Goal: Task Accomplishment & Management: Manage account settings

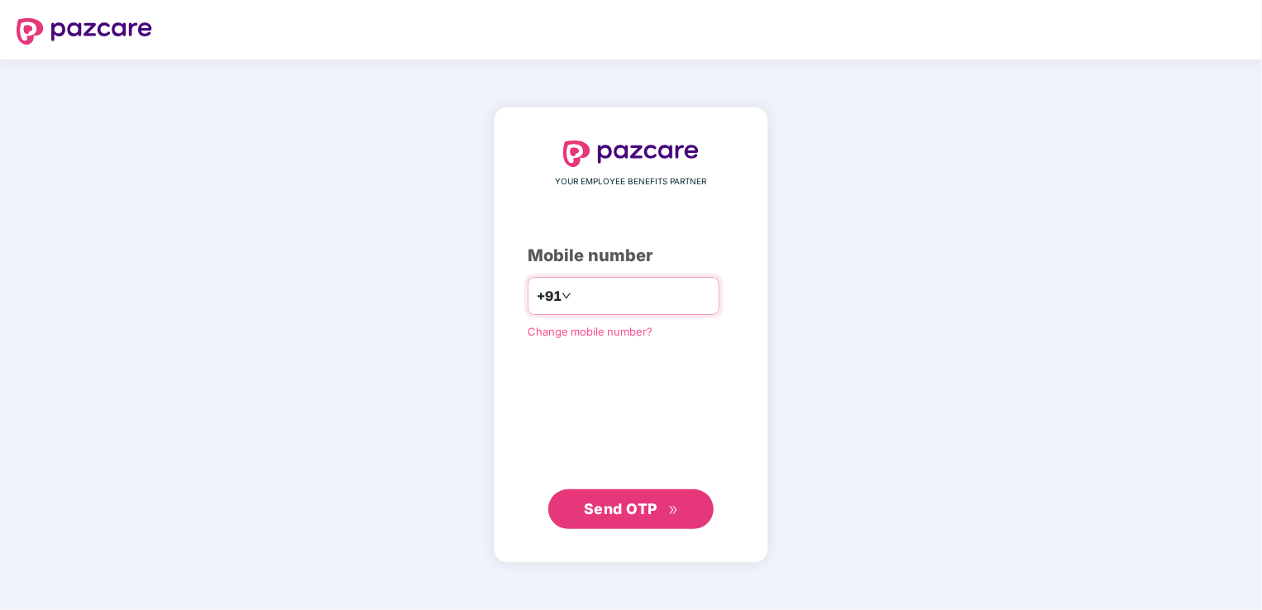
click at [613, 296] on input "number" at bounding box center [643, 296] width 136 height 26
type input "**********"
click at [630, 501] on span "Send OTP" at bounding box center [621, 507] width 74 height 17
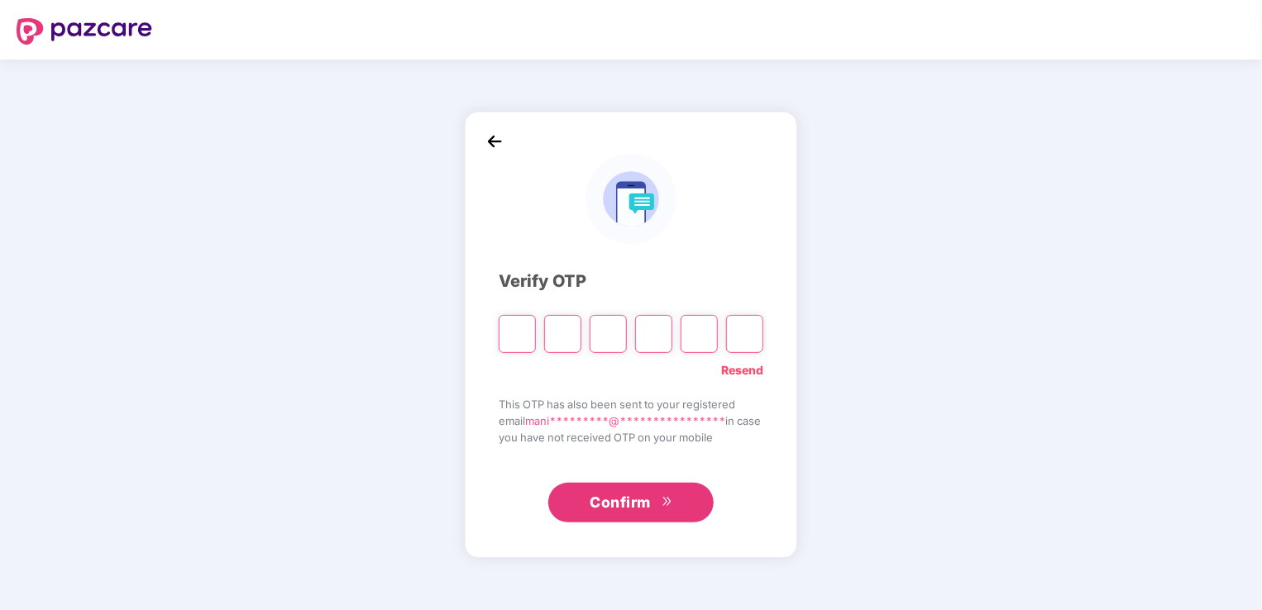
type input "*"
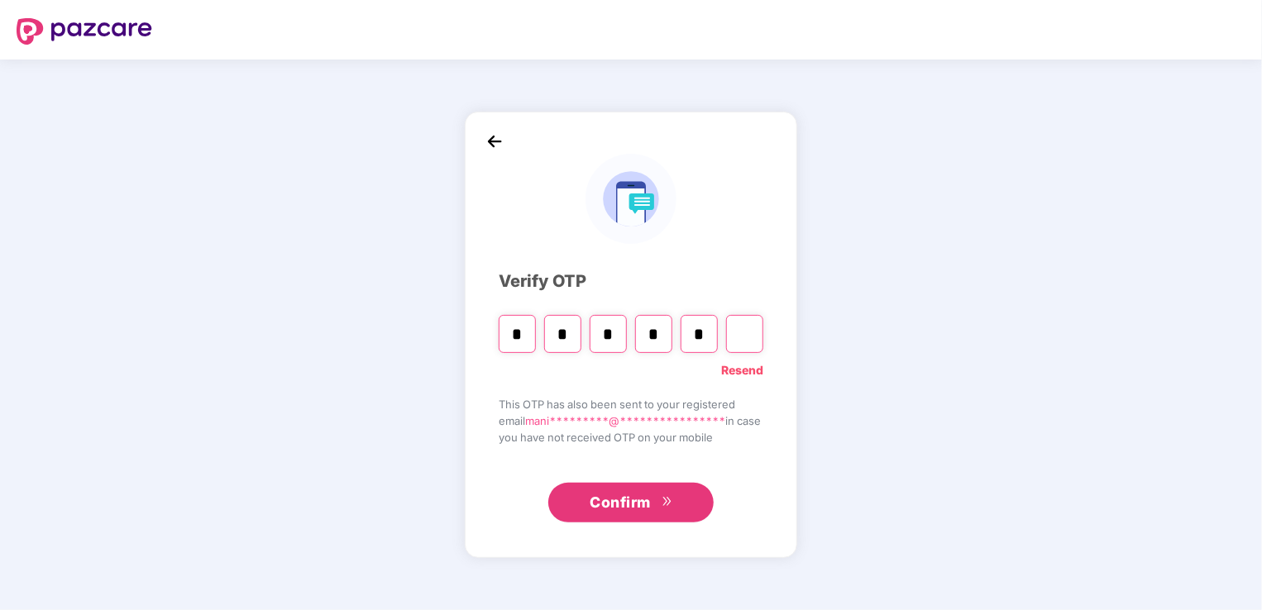
type input "*"
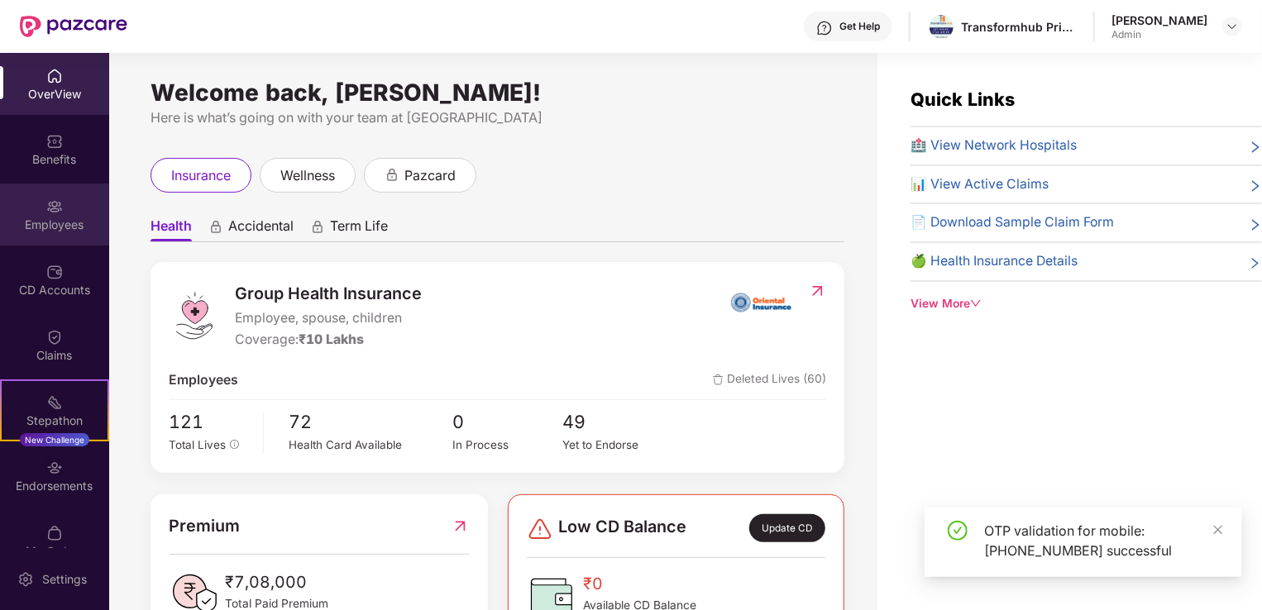
click at [44, 220] on div "Employees" at bounding box center [54, 225] width 109 height 17
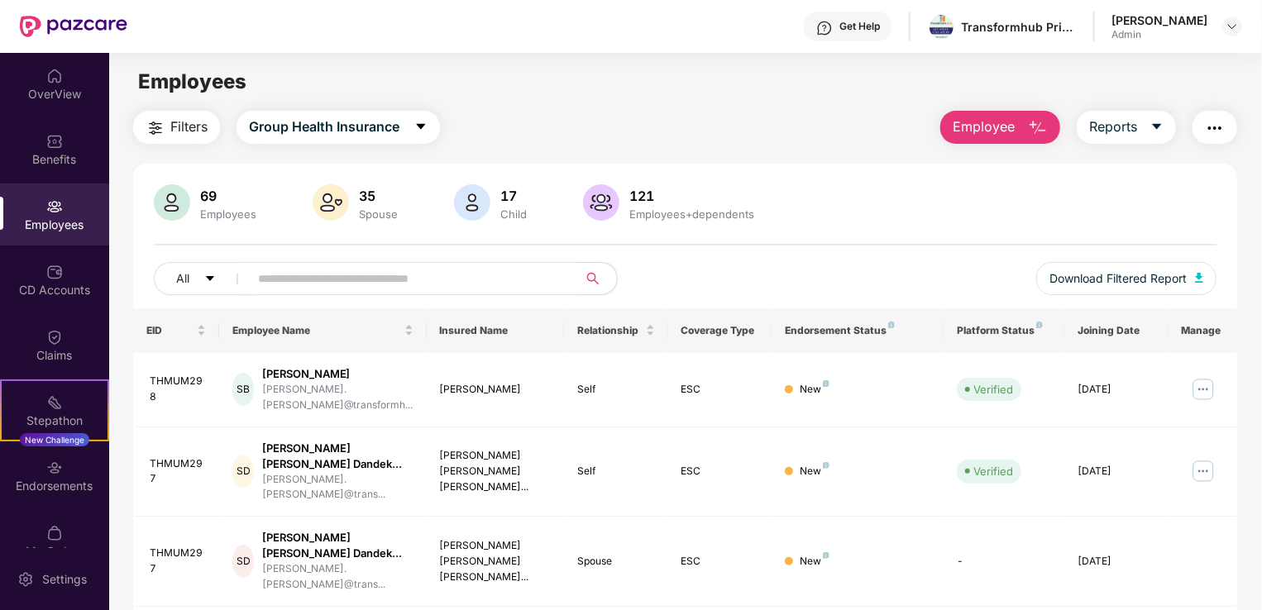
click at [440, 285] on input "text" at bounding box center [406, 278] width 297 height 25
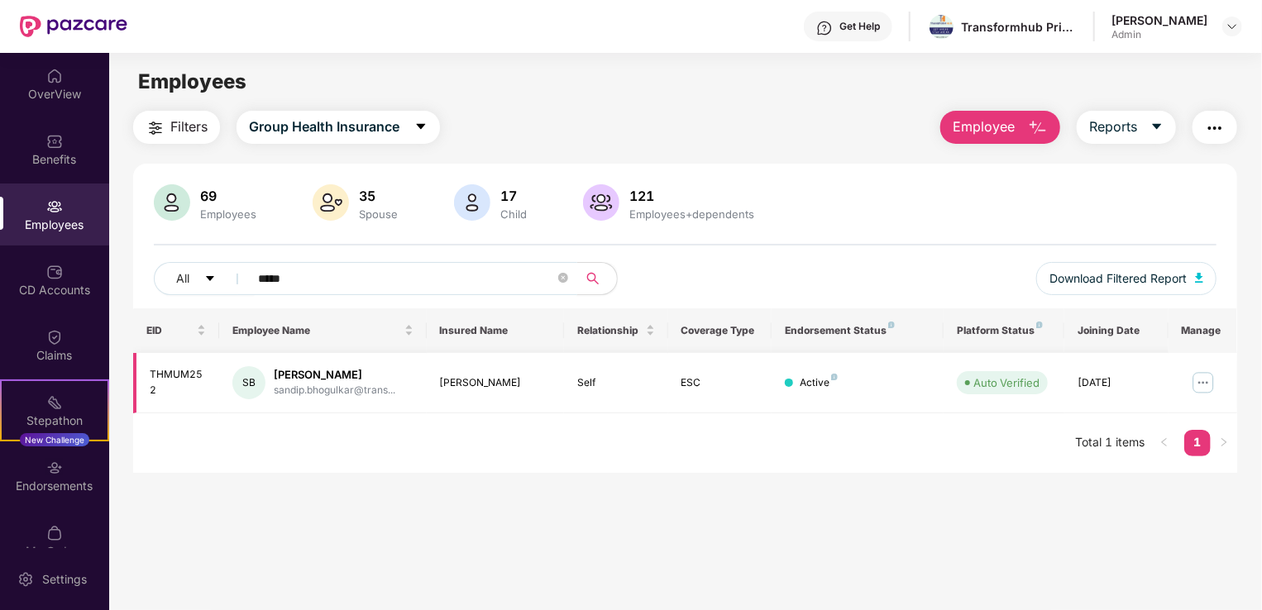
type input "*****"
click at [334, 375] on div "Sandip Bhogulkar" at bounding box center [335, 375] width 122 height 16
click at [1203, 381] on img at bounding box center [1203, 383] width 26 height 26
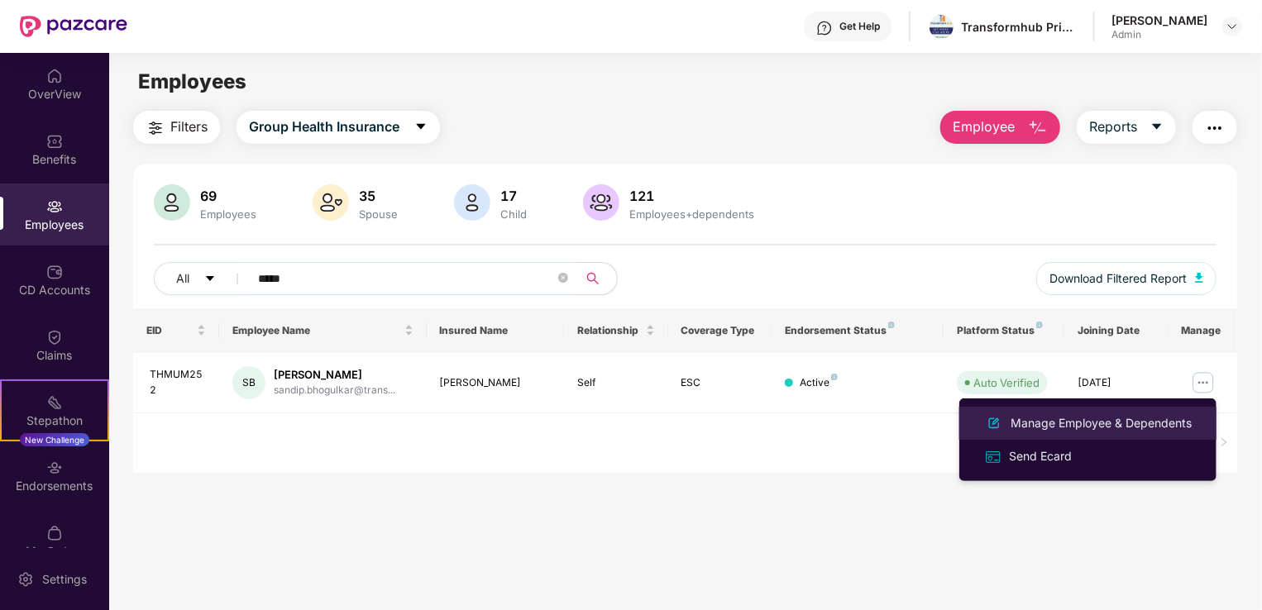
click at [1088, 418] on div "Manage Employee & Dependents" at bounding box center [1101, 423] width 188 height 18
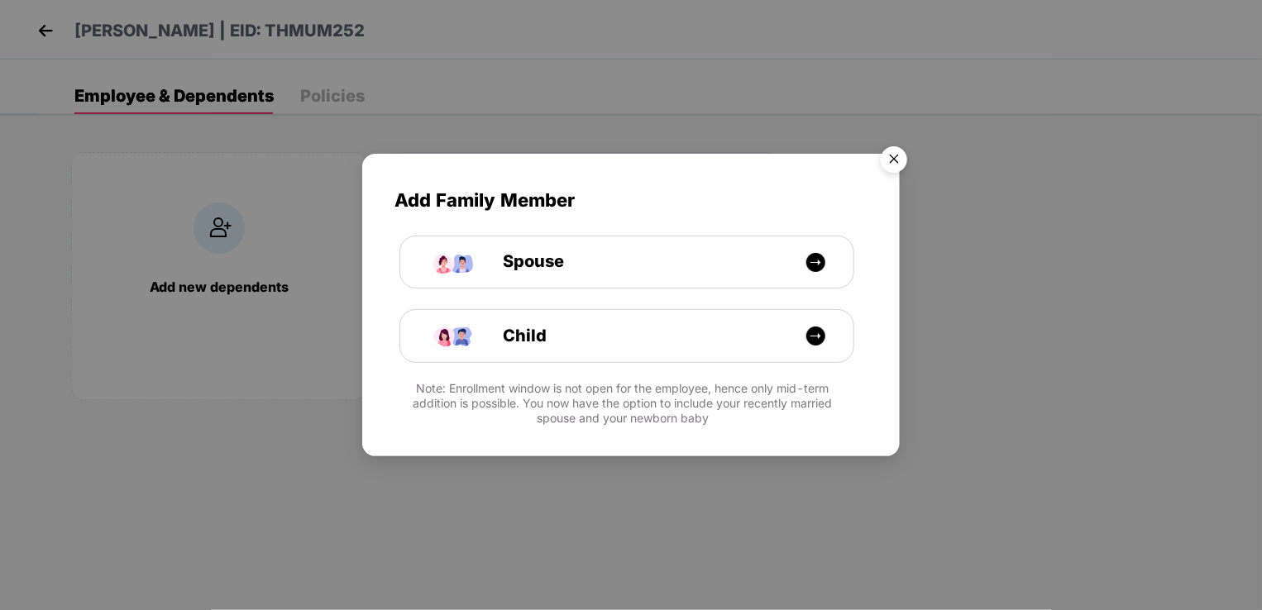
click at [891, 164] on img "Close" at bounding box center [894, 162] width 46 height 46
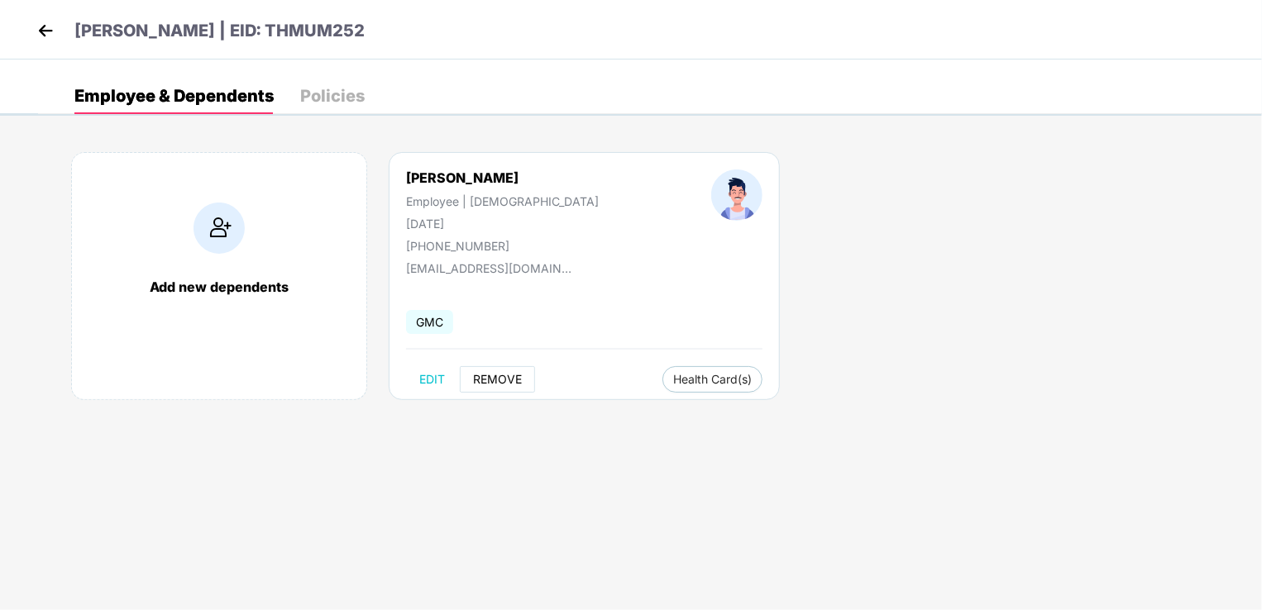
click at [494, 374] on span "REMOVE" at bounding box center [497, 379] width 49 height 13
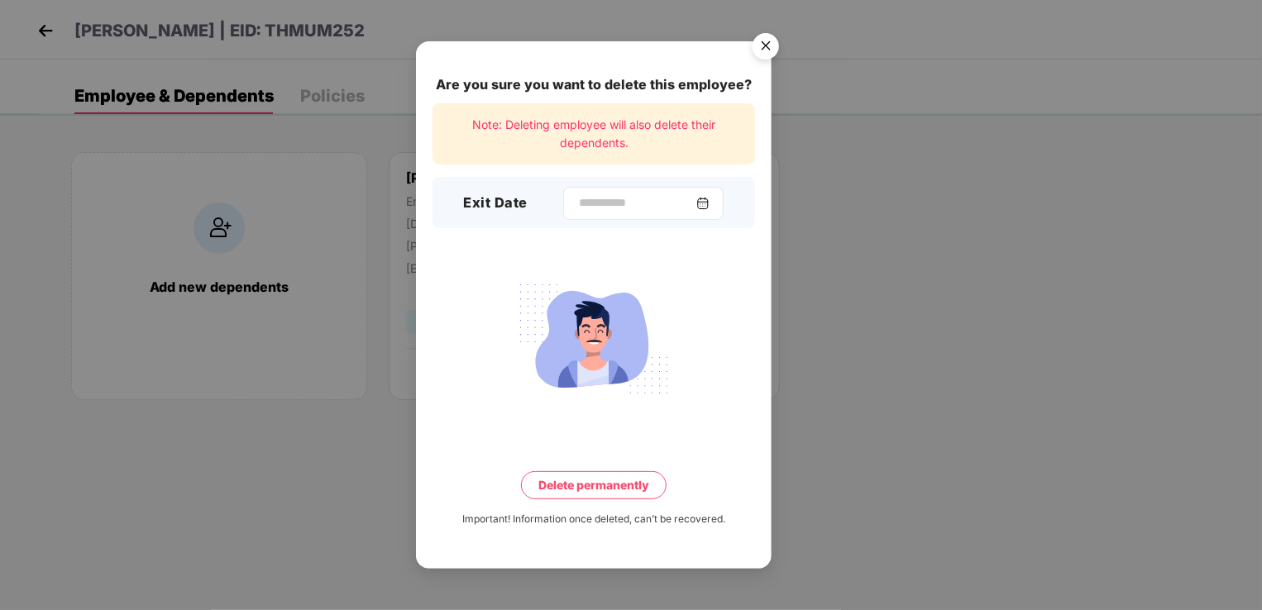
click at [709, 203] on img at bounding box center [702, 203] width 13 height 13
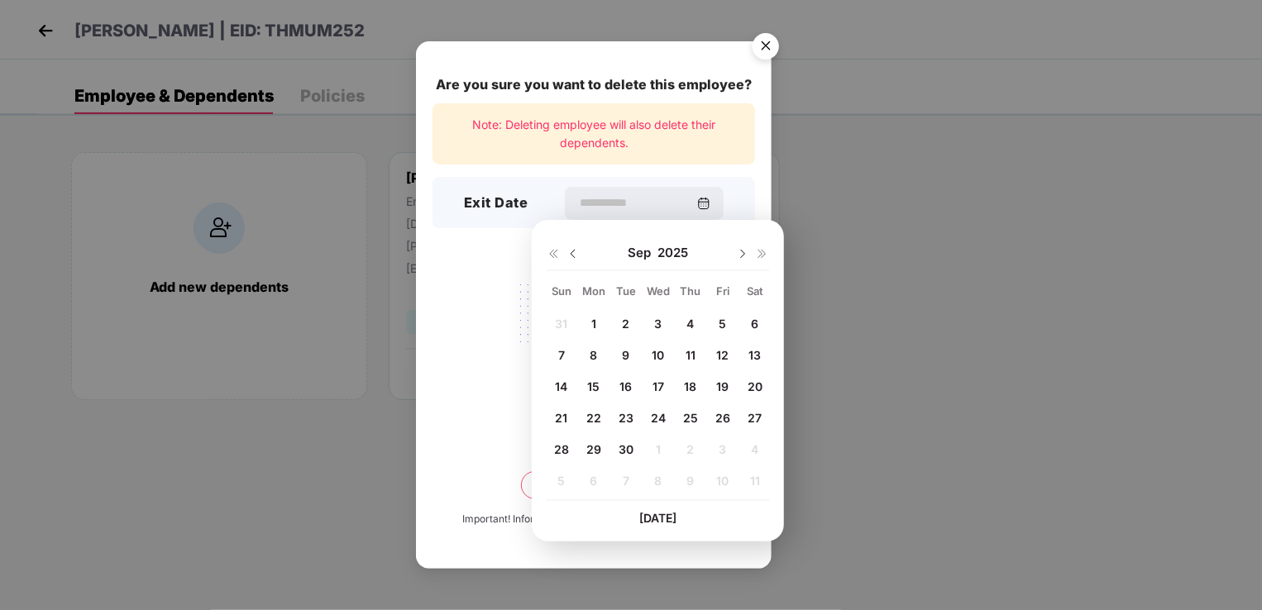
click at [715, 415] on span "26" at bounding box center [722, 418] width 15 height 14
type input "**********"
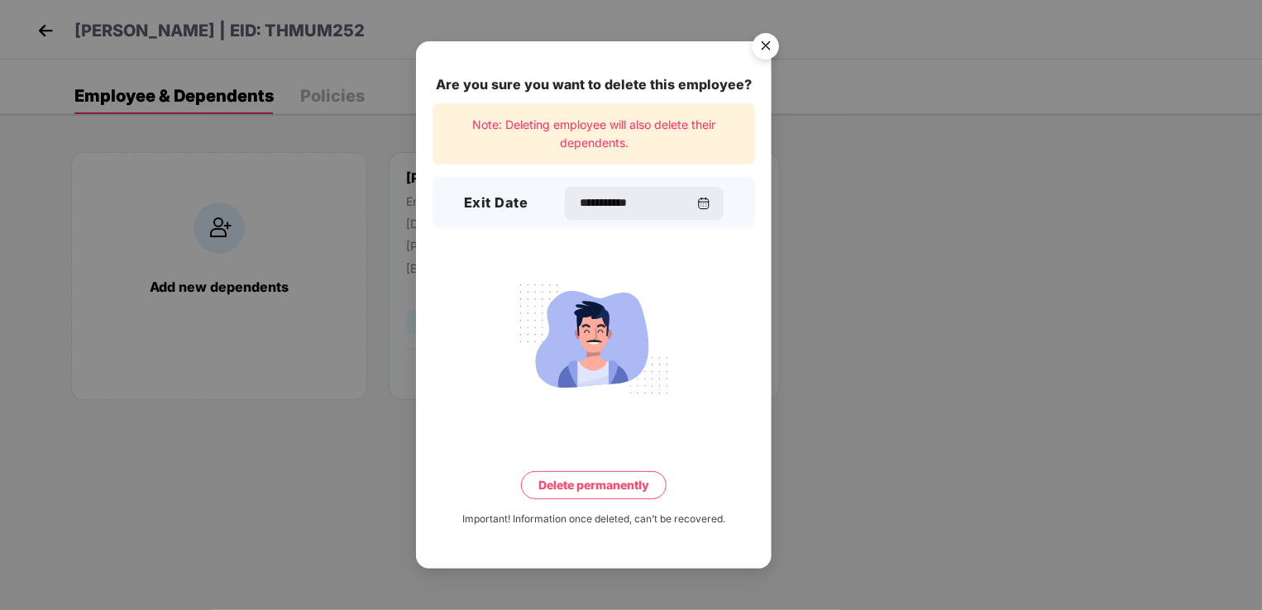
click at [610, 475] on button "Delete permanently" at bounding box center [594, 485] width 146 height 28
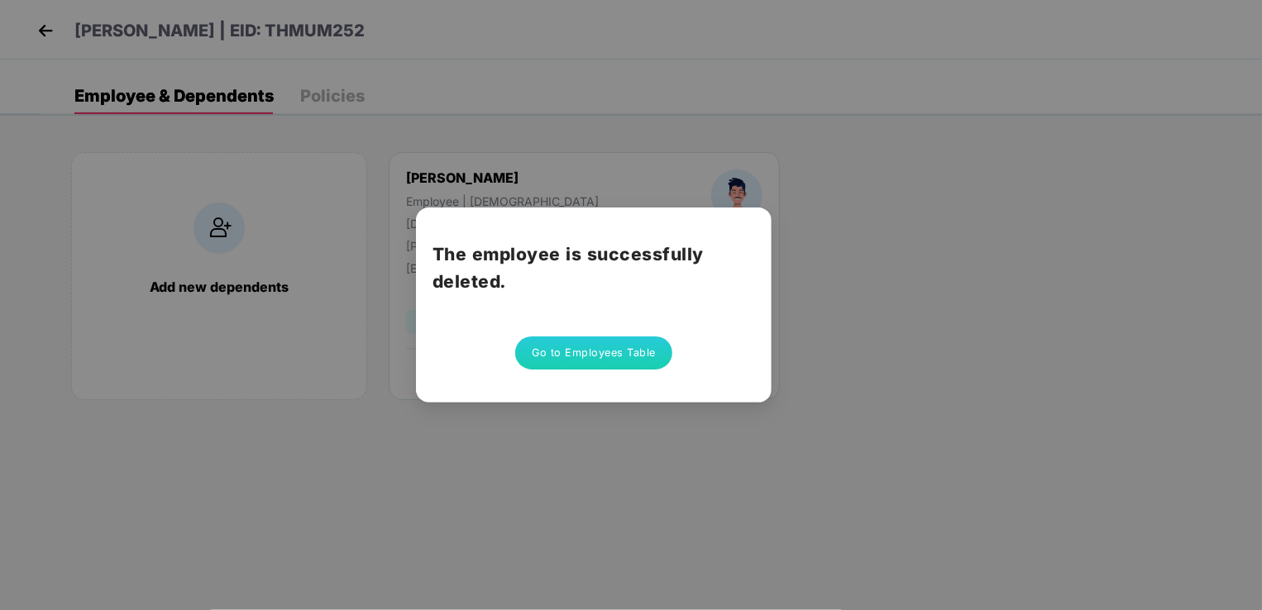
click at [619, 353] on button "Go to Employees Table" at bounding box center [593, 353] width 157 height 33
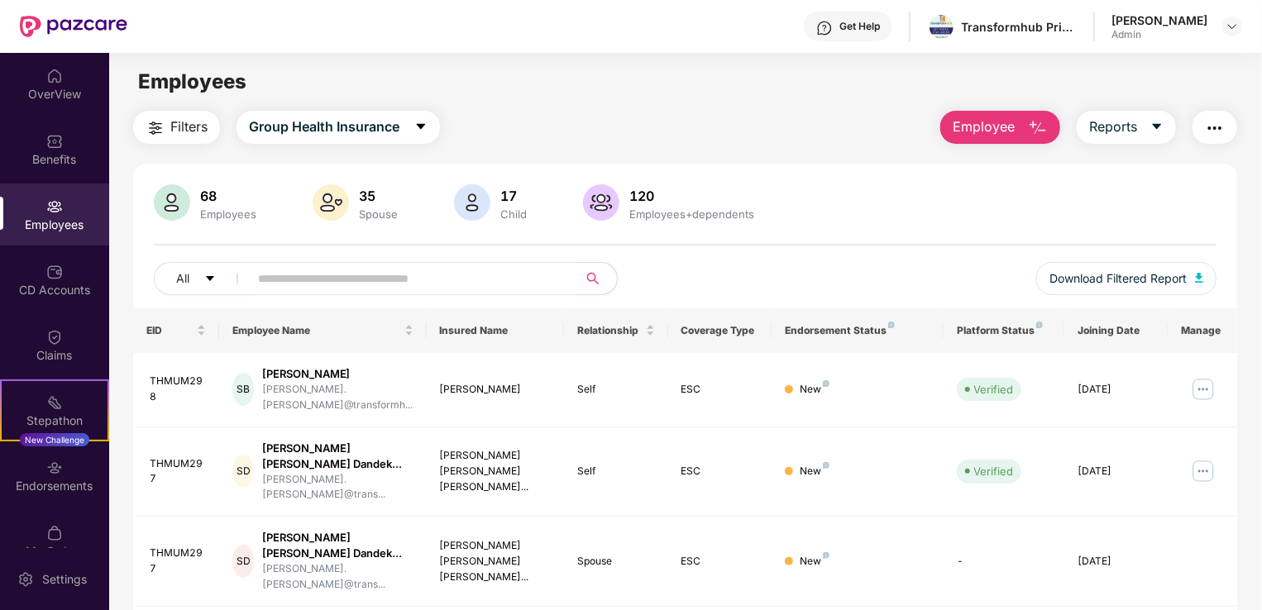
click at [1011, 137] on button "Employee" at bounding box center [1000, 127] width 120 height 33
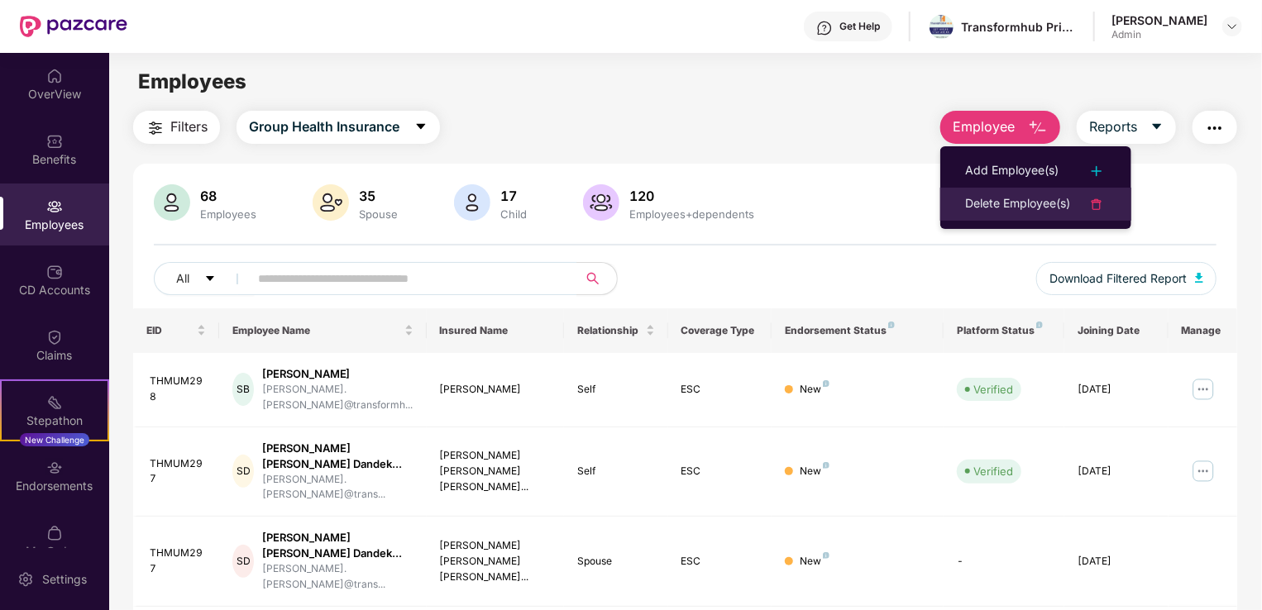
click at [1020, 198] on div "Delete Employee(s)" at bounding box center [1017, 204] width 105 height 20
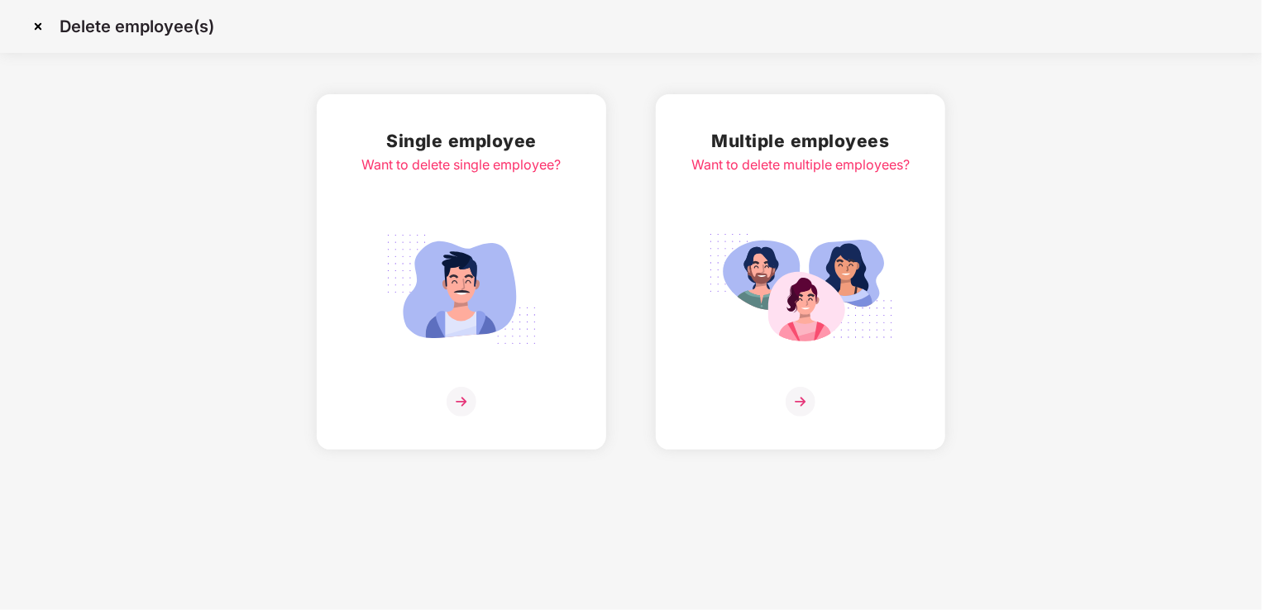
click at [493, 246] on img at bounding box center [461, 289] width 185 height 129
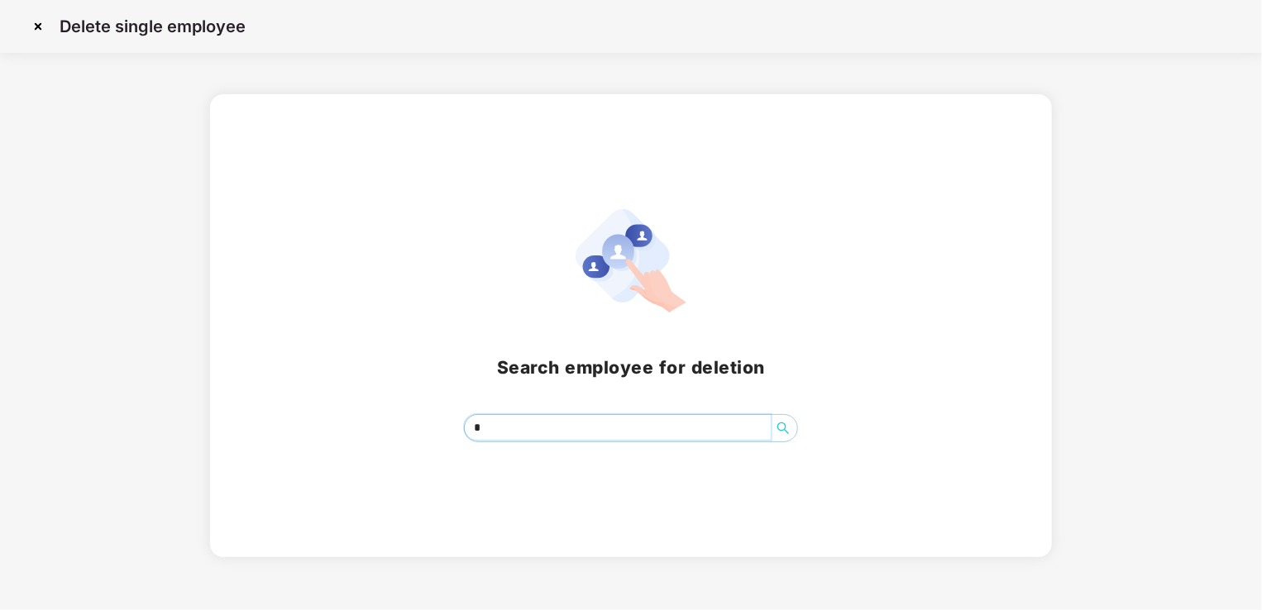
click at [577, 424] on input "*" at bounding box center [618, 427] width 306 height 25
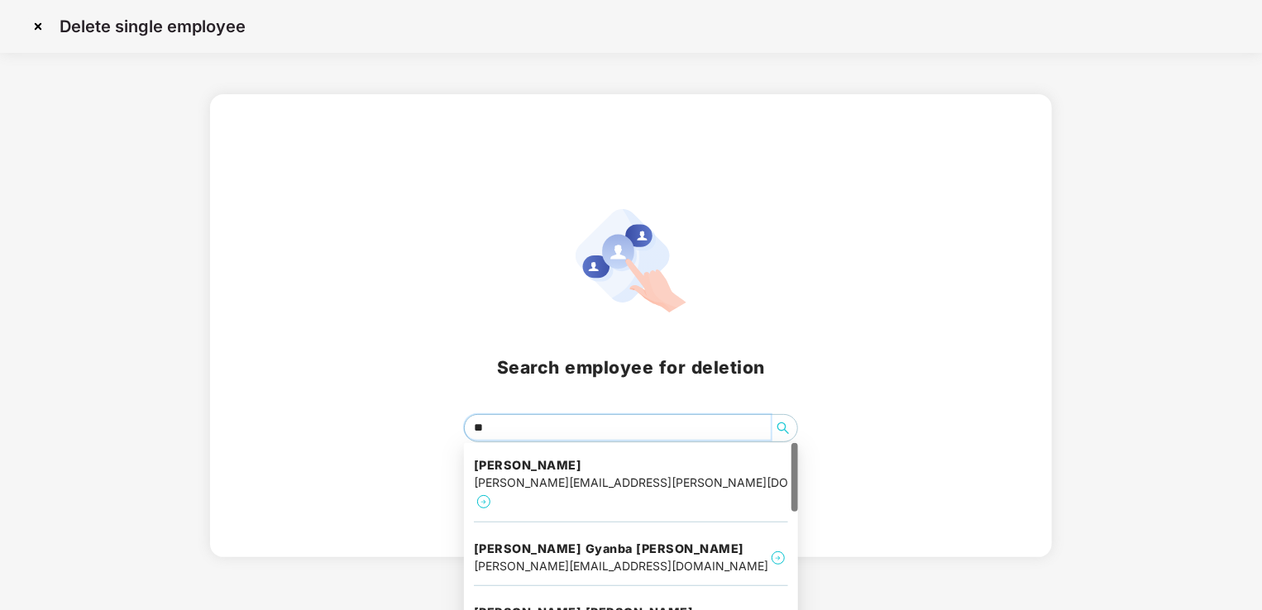
type input "*"
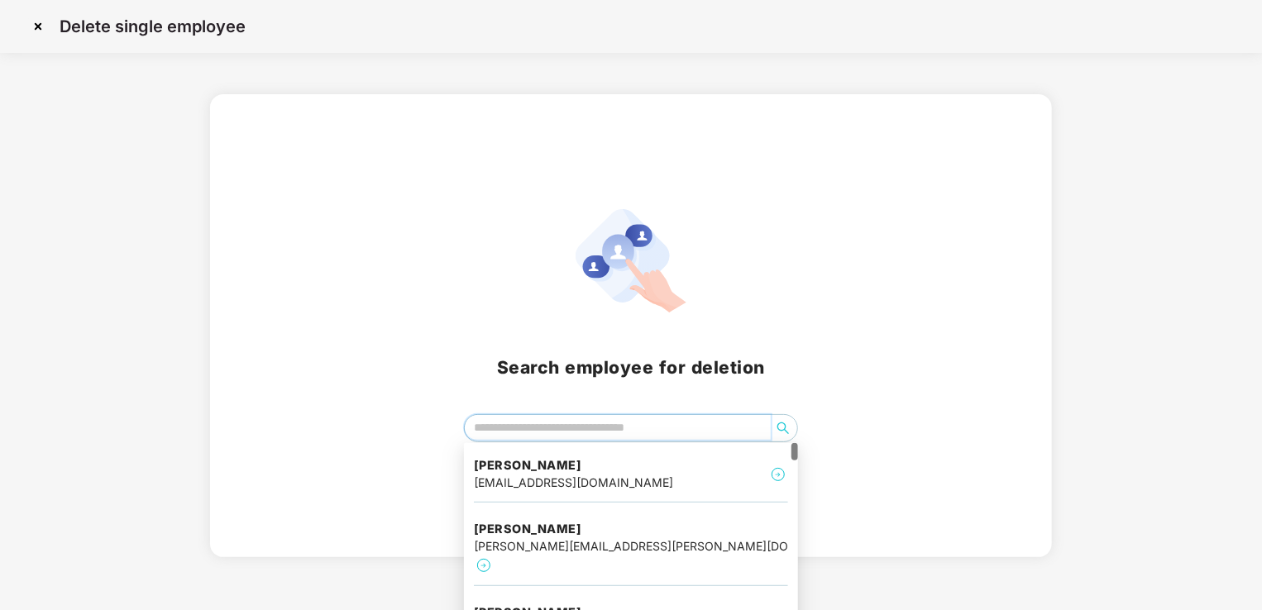
type input "*"
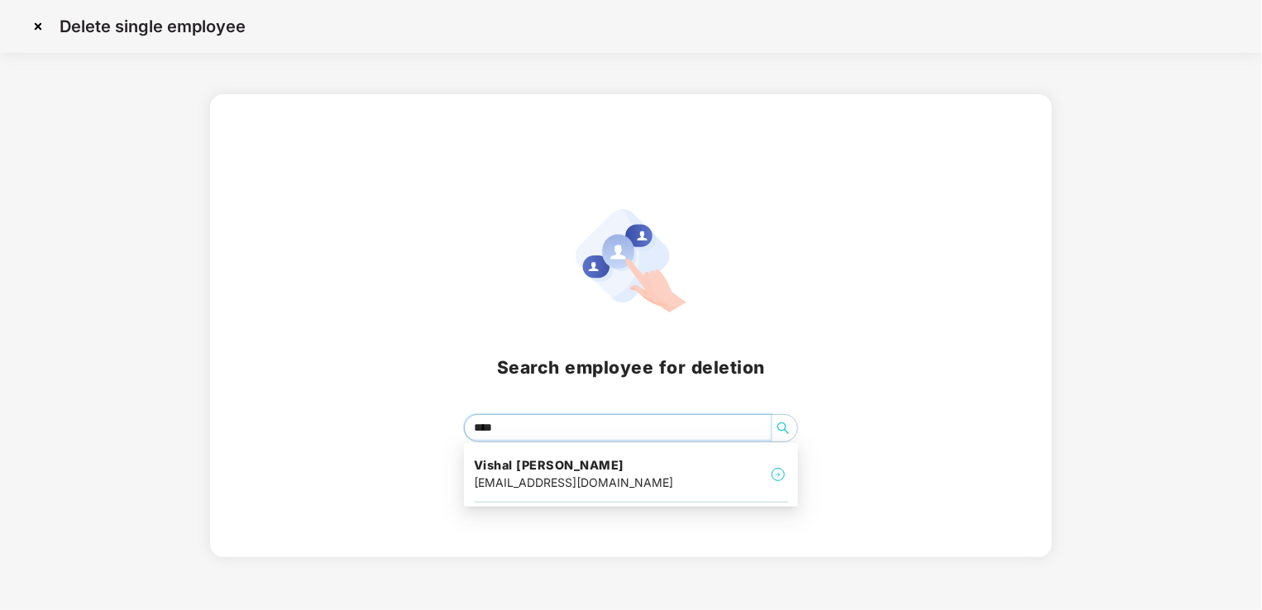
type input "*****"
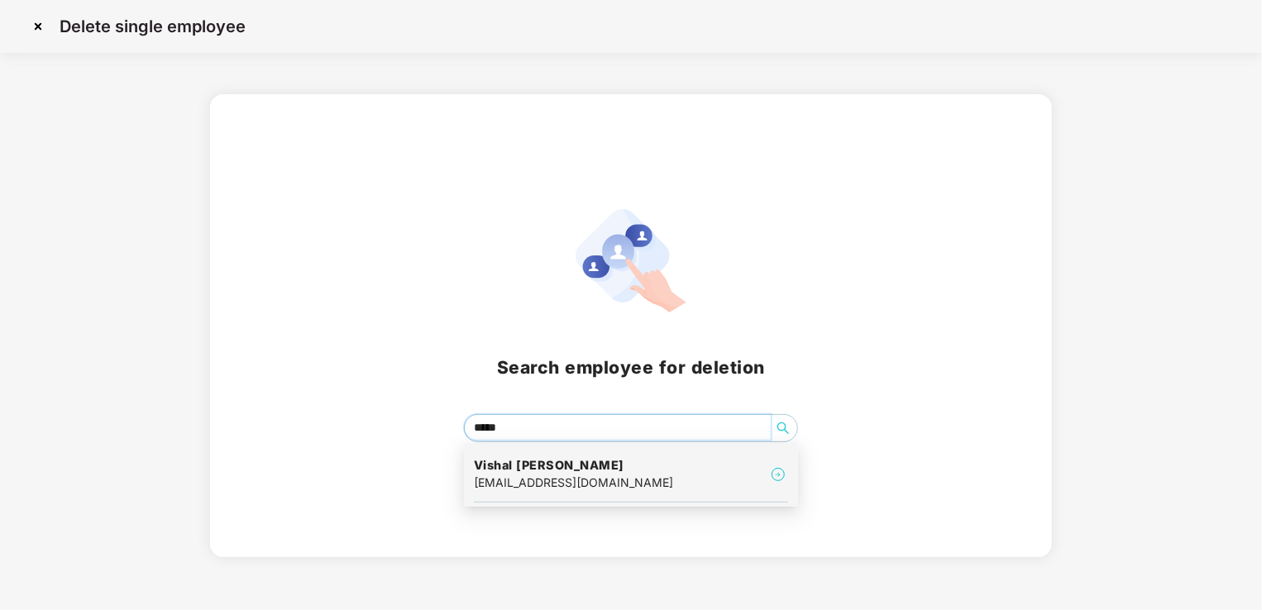
click at [614, 470] on h4 "Vishal satyanarayana Masuram" at bounding box center [573, 465] width 199 height 17
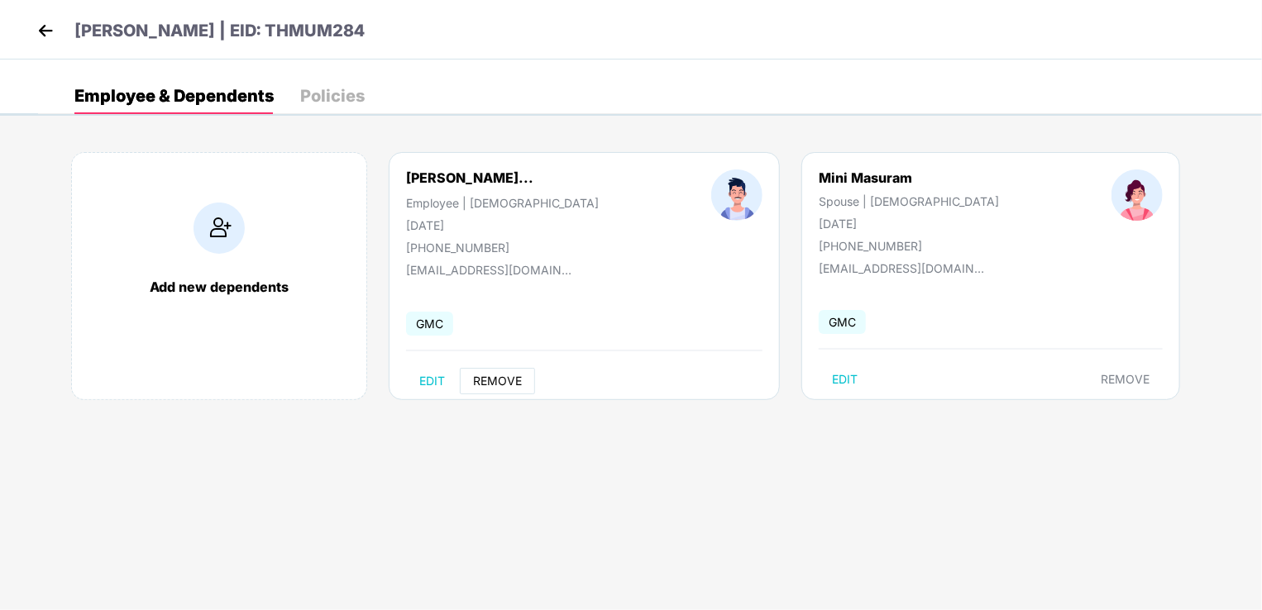
click at [493, 380] on span "REMOVE" at bounding box center [497, 381] width 49 height 13
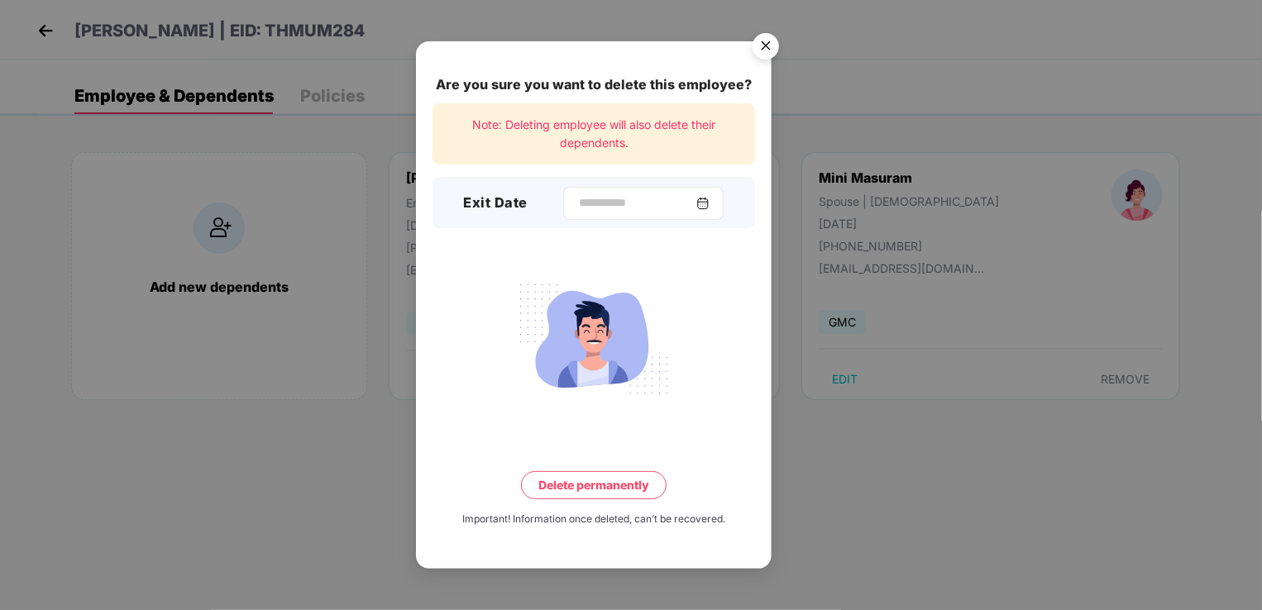
click at [709, 202] on img at bounding box center [702, 203] width 13 height 13
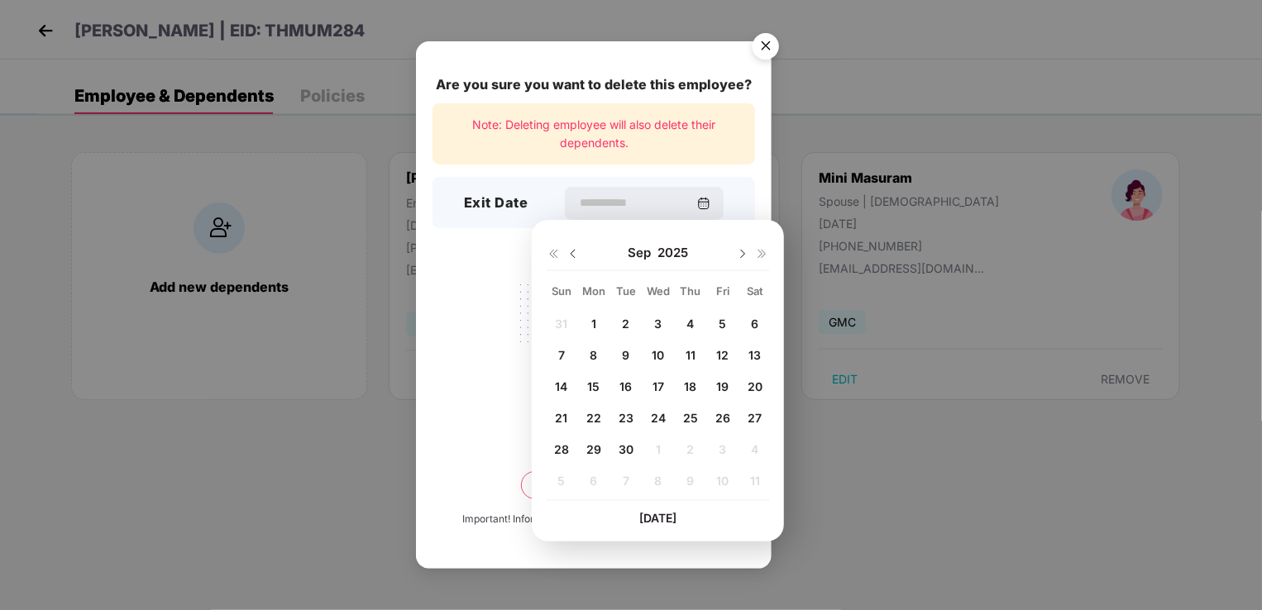
click at [625, 444] on span "30" at bounding box center [626, 449] width 15 height 14
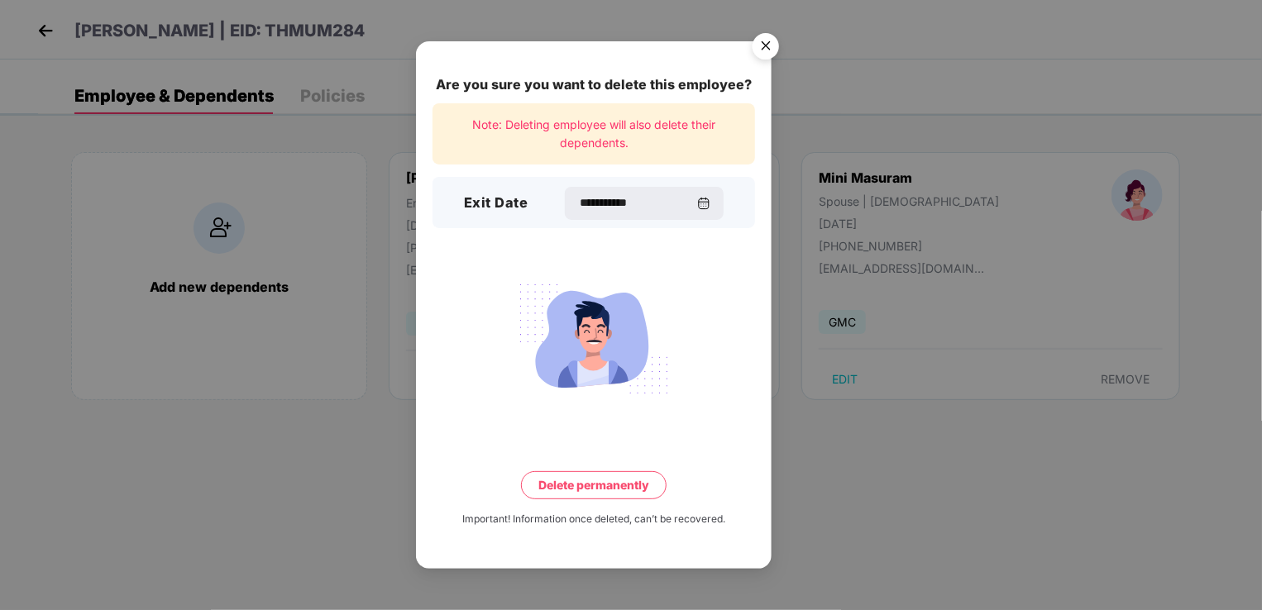
type input "**********"
click at [604, 482] on button "Delete permanently" at bounding box center [594, 485] width 146 height 28
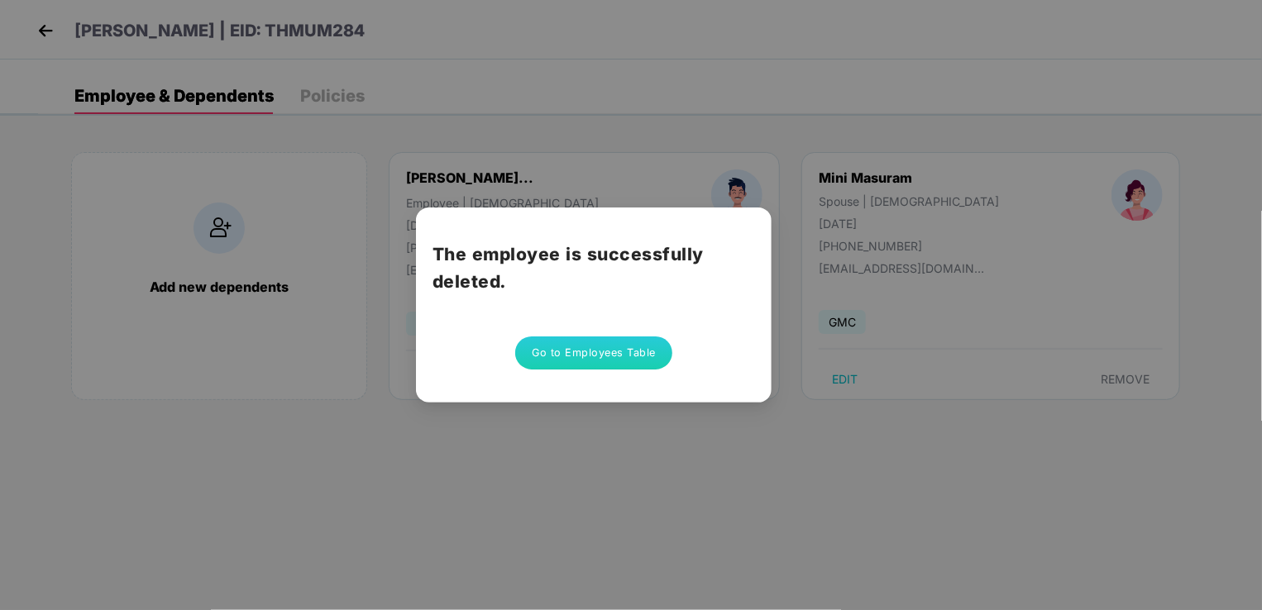
click at [611, 353] on button "Go to Employees Table" at bounding box center [593, 353] width 157 height 33
